Goal: Book appointment/travel/reservation

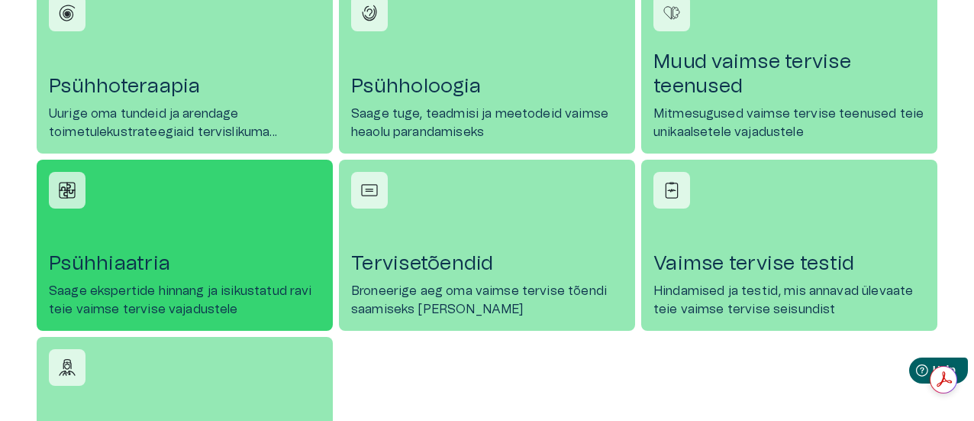
click at [218, 271] on h4 "Psühhiaatria" at bounding box center [185, 263] width 272 height 24
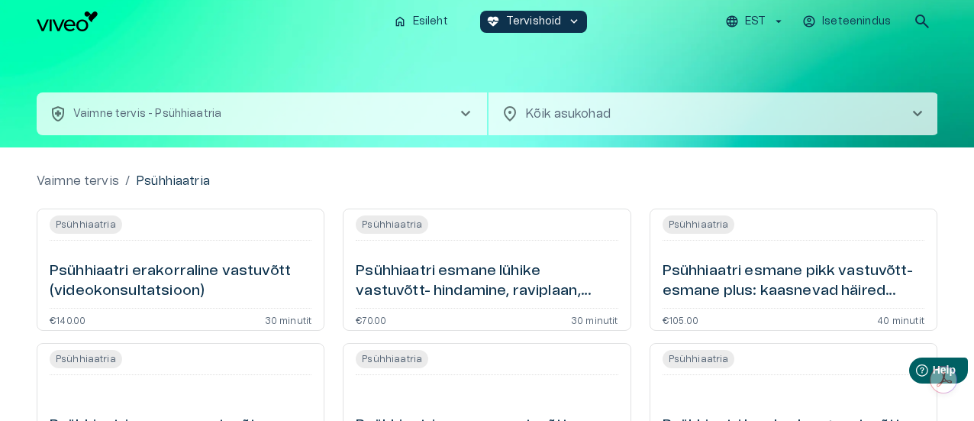
scroll to position [289, 0]
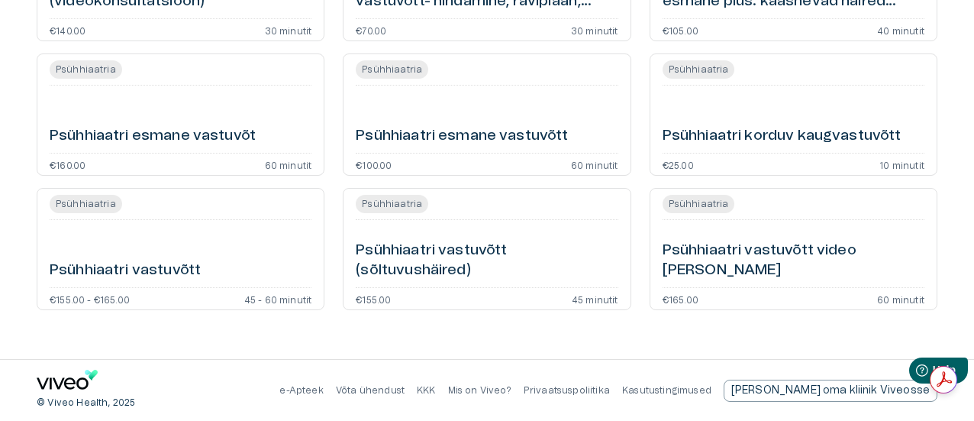
click at [63, 384] on icon "Navigate to home page" at bounding box center [67, 380] width 61 height 20
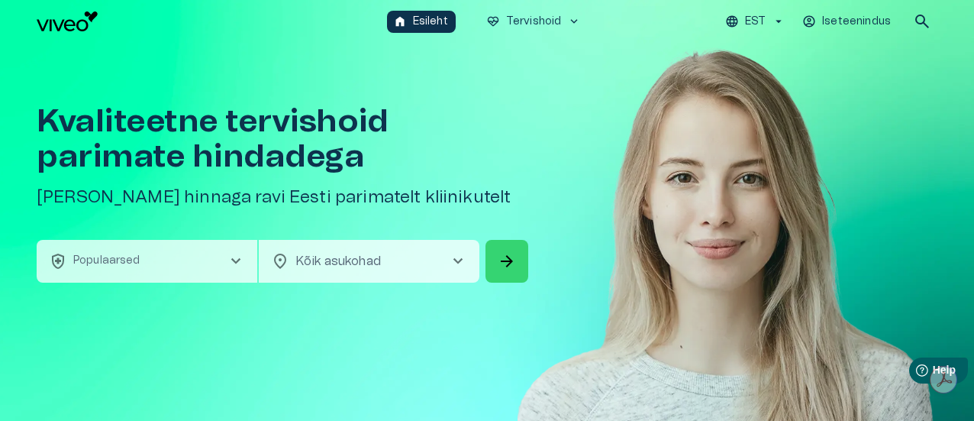
click at [505, 262] on span "arrow_forward" at bounding box center [507, 261] width 18 height 18
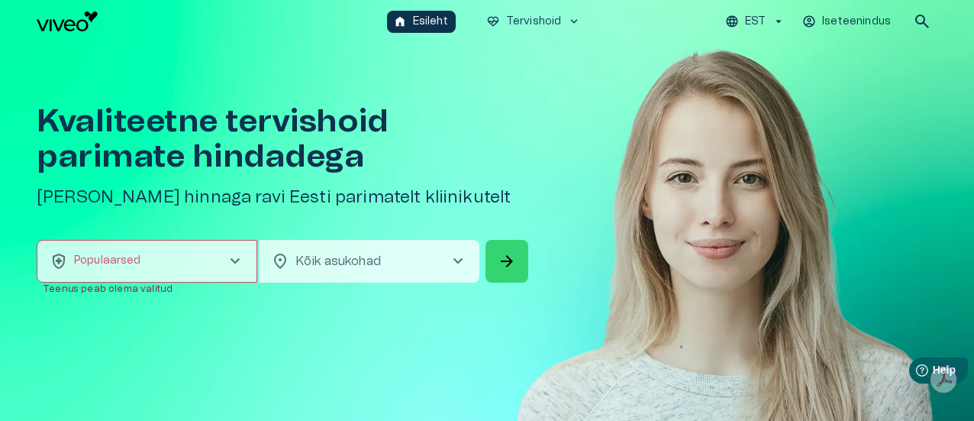
click at [508, 257] on span "arrow_forward" at bounding box center [507, 261] width 18 height 18
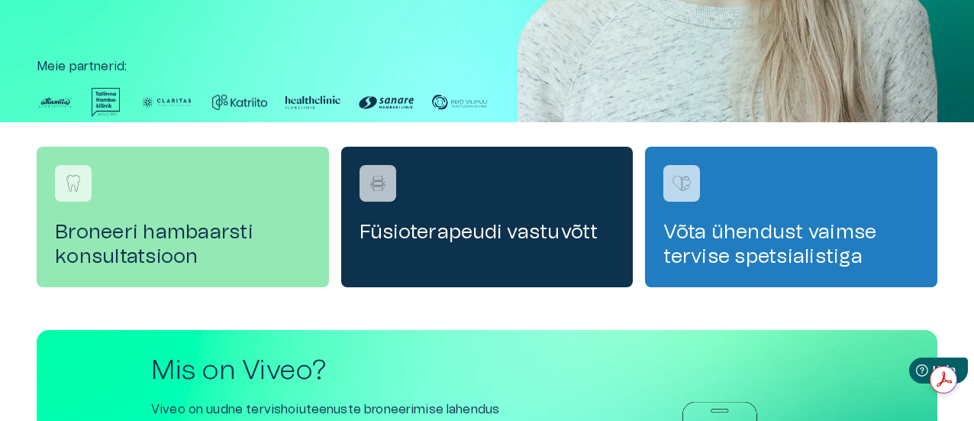
scroll to position [706, 0]
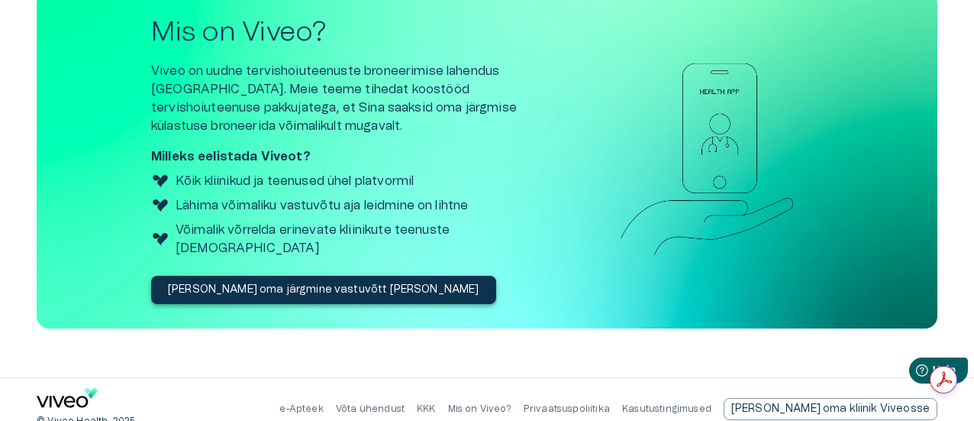
scroll to position [289, 0]
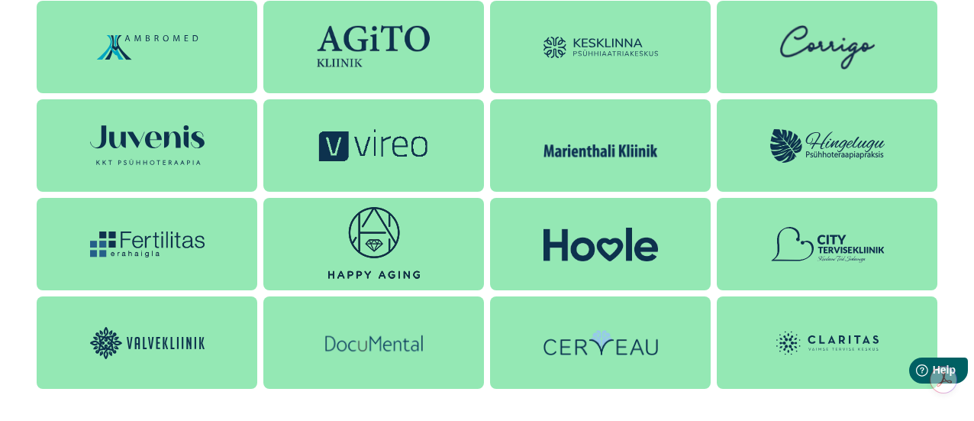
scroll to position [1350, 0]
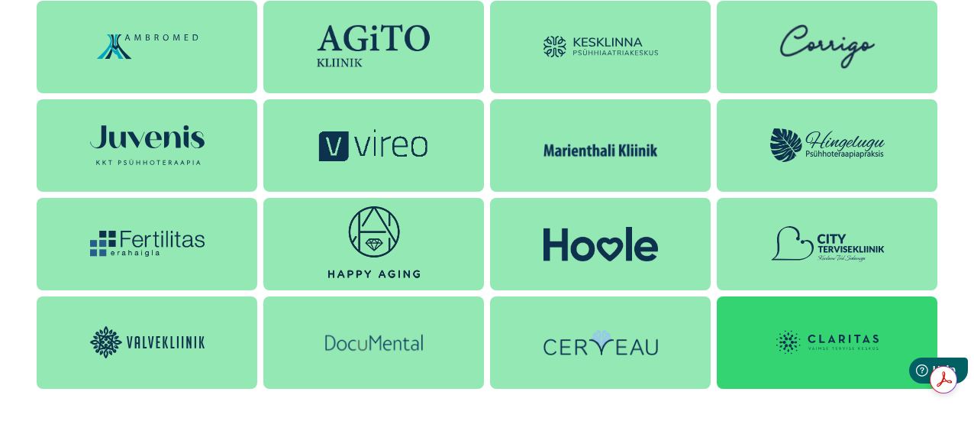
click at [829, 337] on img at bounding box center [827, 342] width 115 height 46
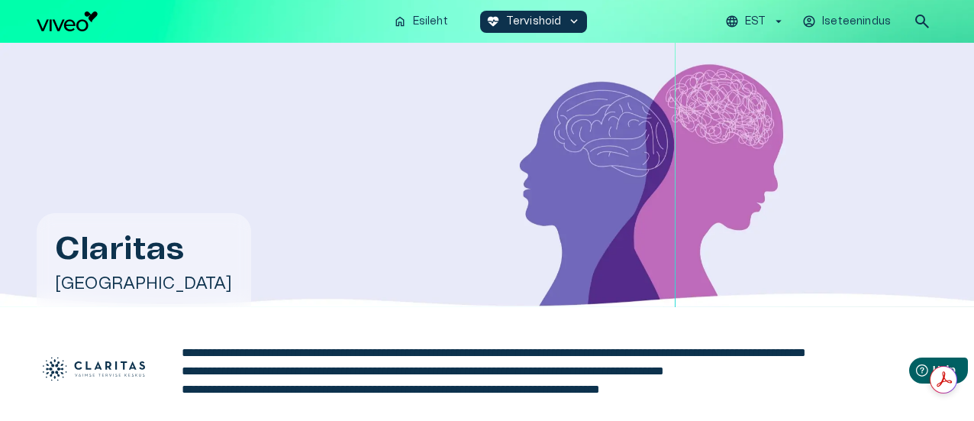
click at [279, 166] on div "Claritas [GEOGRAPHIC_DATA]" at bounding box center [487, 175] width 901 height 264
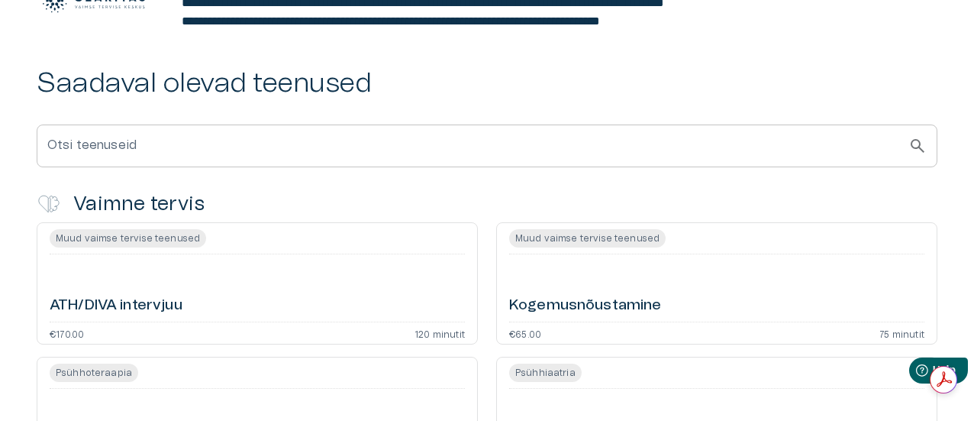
click at [550, 382] on span "Psühhiaatria" at bounding box center [545, 372] width 73 height 18
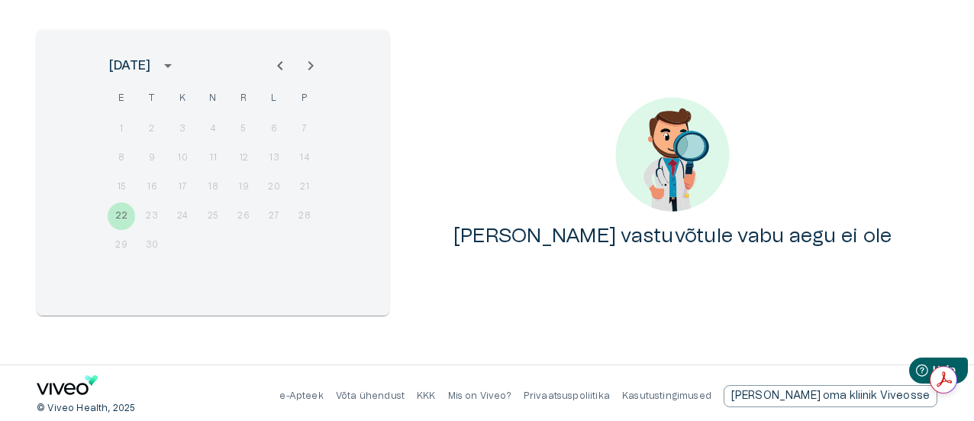
scroll to position [190, 0]
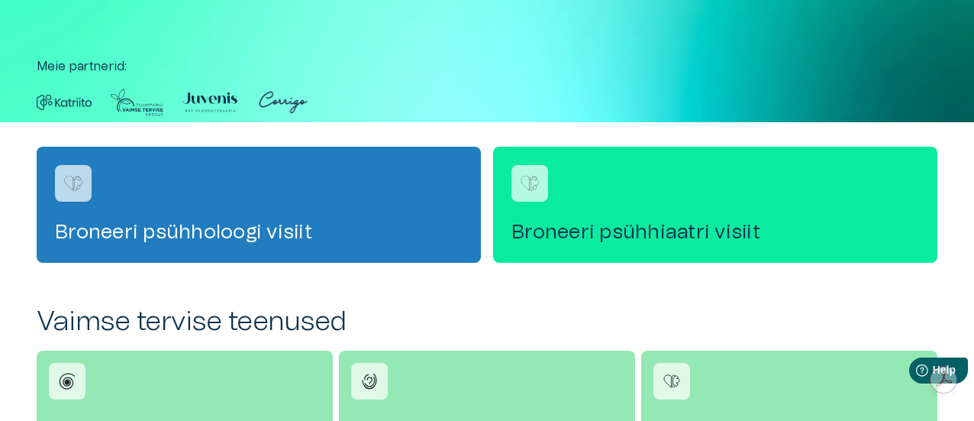
scroll to position [1350, 0]
